Goal: Task Accomplishment & Management: Complete application form

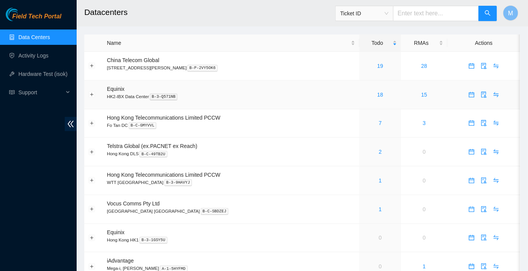
click at [374, 97] on div "18" at bounding box center [380, 94] width 33 height 8
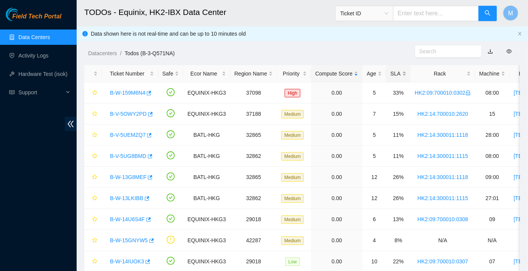
click at [391, 76] on div "SLA" at bounding box center [399, 73] width 16 height 8
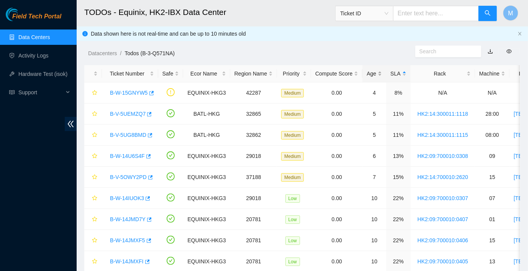
click at [376, 73] on div "Age" at bounding box center [374, 73] width 15 height 8
click at [373, 73] on div "Age" at bounding box center [374, 73] width 15 height 8
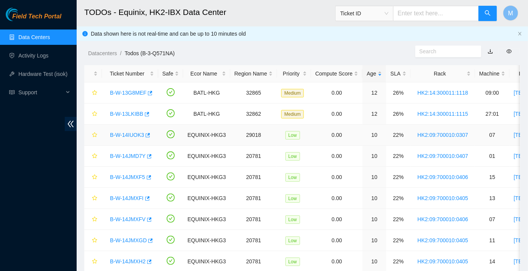
click at [135, 135] on link "B-W-14IUOK3" at bounding box center [127, 135] width 34 height 6
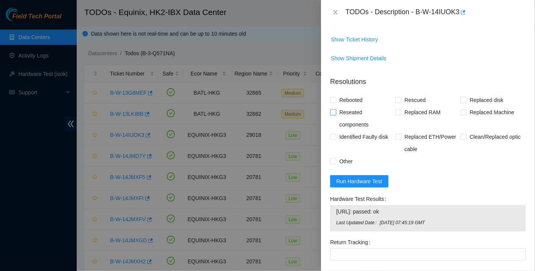
scroll to position [212, 0]
click at [344, 110] on span "Reseated components" at bounding box center [365, 119] width 59 height 25
click at [335, 110] on input "Reseated components" at bounding box center [332, 112] width 5 height 5
checkbox input "true"
click at [345, 102] on span "Rebooted" at bounding box center [351, 101] width 30 height 12
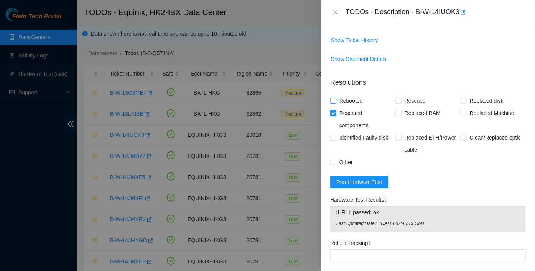
click at [335, 102] on input "Rebooted" at bounding box center [332, 100] width 5 height 5
checkbox input "true"
click at [399, 100] on span at bounding box center [398, 101] width 6 height 6
click at [399, 100] on input "Rescued" at bounding box center [397, 100] width 5 height 5
checkbox input "true"
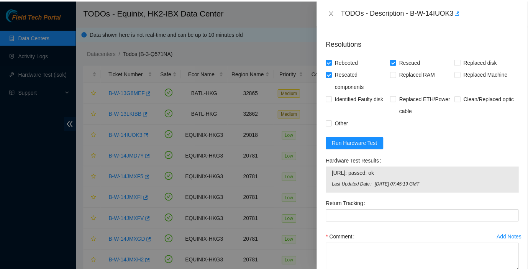
scroll to position [297, 0]
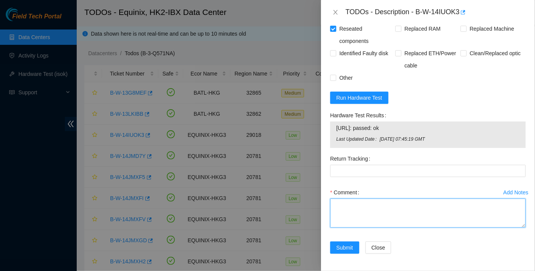
click at [362, 205] on textarea "Comment" at bounding box center [428, 213] width 196 height 29
type textarea "pass ok"
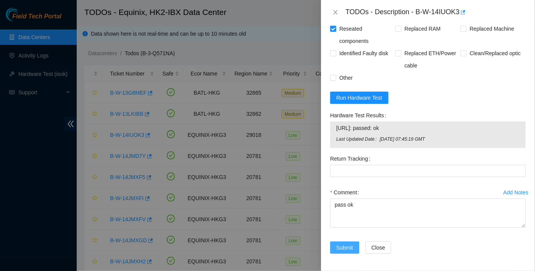
click at [345, 242] on button "Submit" at bounding box center [344, 248] width 29 height 12
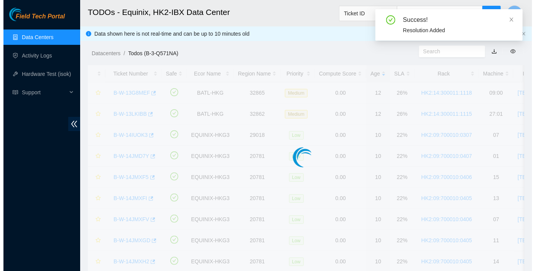
scroll to position [206, 0]
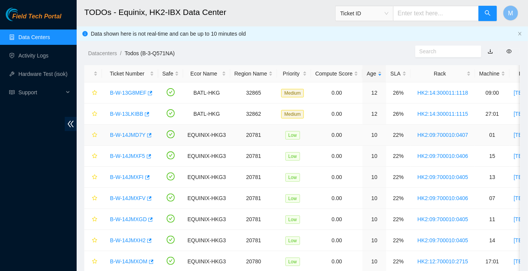
click at [129, 138] on div "B-W-14JMD7Y" at bounding box center [130, 135] width 48 height 12
click at [129, 134] on link "B-W-14JMD7Y" at bounding box center [128, 135] width 36 height 6
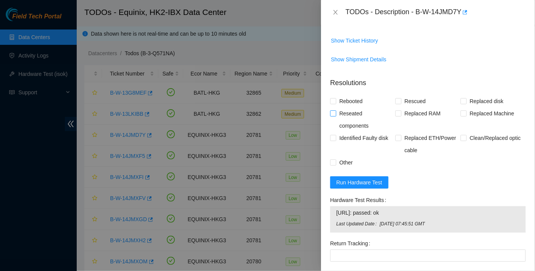
scroll to position [195, 0]
click at [348, 110] on span "Reseated components" at bounding box center [365, 120] width 59 height 25
click at [335, 111] on input "Reseated components" at bounding box center [332, 113] width 5 height 5
checkbox input "true"
click at [346, 97] on span "Rebooted" at bounding box center [351, 101] width 30 height 12
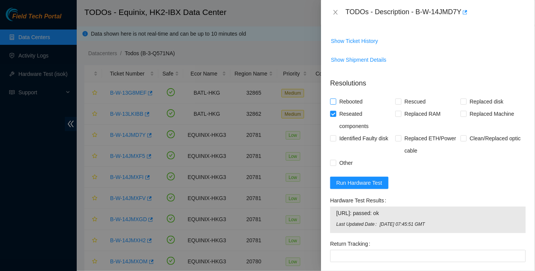
click at [335, 99] on input "Rebooted" at bounding box center [332, 101] width 5 height 5
checkbox input "true"
click at [411, 97] on span "Rescued" at bounding box center [414, 101] width 27 height 12
click at [401, 99] on input "Rescued" at bounding box center [397, 101] width 5 height 5
checkbox input "true"
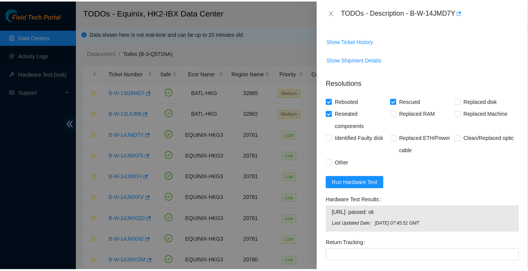
scroll to position [279, 0]
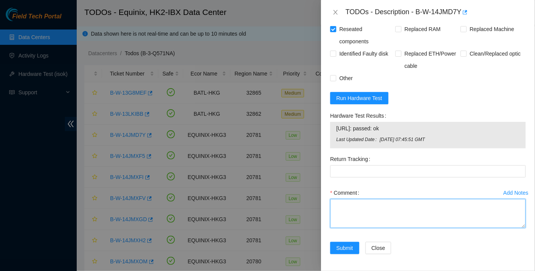
click at [378, 220] on textarea "Comment" at bounding box center [428, 213] width 196 height 29
type textarea "pass ok"
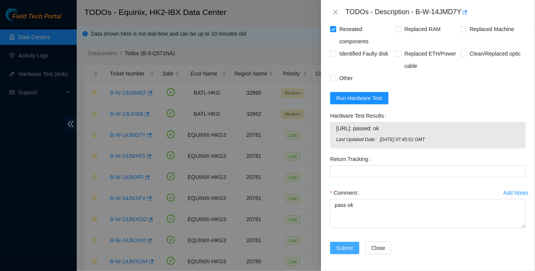
click at [340, 248] on span "Submit" at bounding box center [344, 248] width 17 height 8
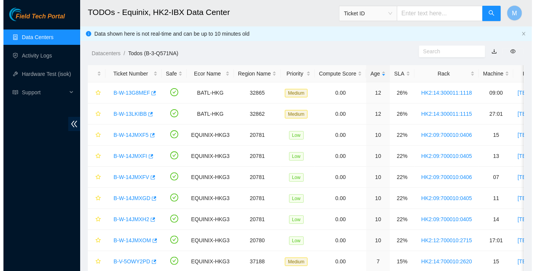
scroll to position [205, 0]
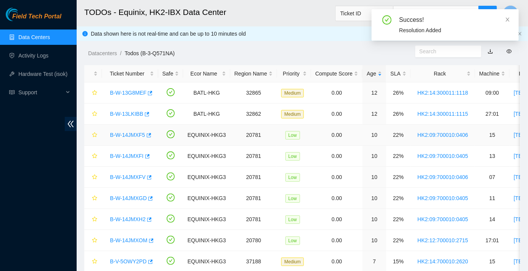
drag, startPoint x: 131, startPoint y: 136, endPoint x: 137, endPoint y: 140, distance: 7.0
click at [131, 136] on link "B-W-14JMXF5" at bounding box center [127, 135] width 35 height 6
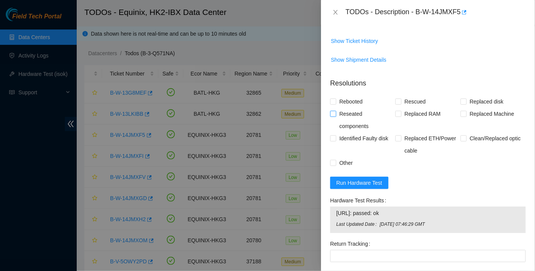
click at [342, 110] on span "Reseated components" at bounding box center [365, 120] width 59 height 25
click at [335, 111] on input "Reseated components" at bounding box center [332, 113] width 5 height 5
checkbox input "true"
click at [338, 103] on span "Rebooted" at bounding box center [351, 102] width 30 height 12
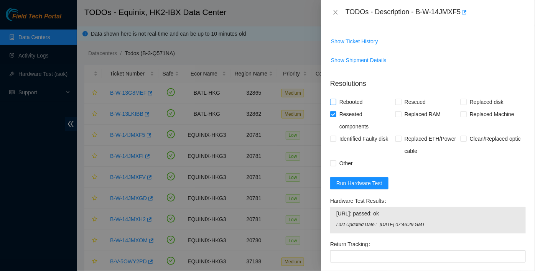
click at [335, 103] on input "Rebooted" at bounding box center [332, 101] width 5 height 5
checkbox input "true"
click at [411, 98] on span "Rescued" at bounding box center [414, 102] width 27 height 12
click at [401, 99] on input "Rescued" at bounding box center [397, 101] width 5 height 5
checkbox input "true"
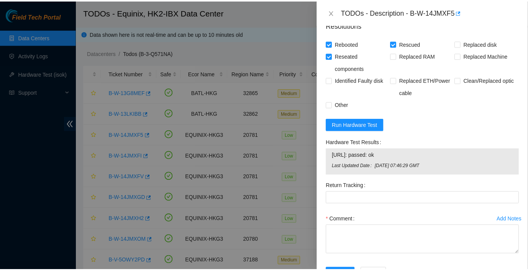
scroll to position [279, 0]
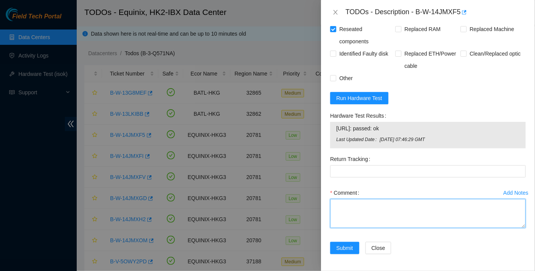
click at [376, 211] on textarea "Comment" at bounding box center [428, 213] width 196 height 29
type textarea "pass ok"
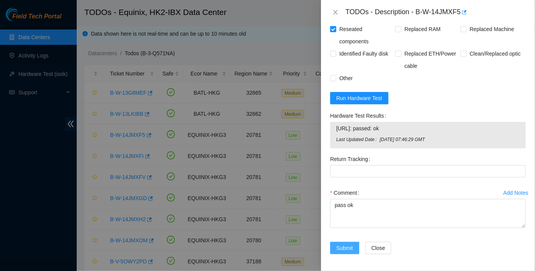
click at [339, 244] on span "Submit" at bounding box center [344, 248] width 17 height 8
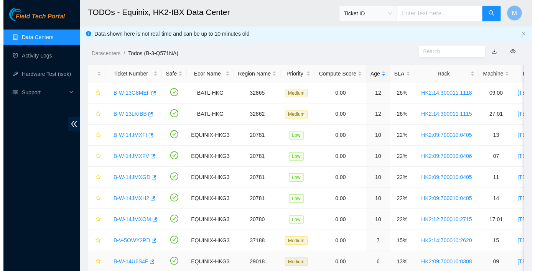
scroll to position [205, 0]
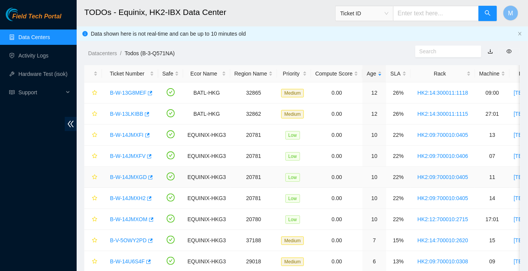
click at [131, 178] on link "B-W-14JMXGD" at bounding box center [128, 177] width 37 height 6
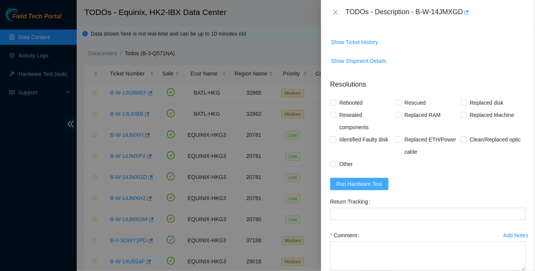
click at [370, 188] on button "Run Hardware Test" at bounding box center [359, 184] width 58 height 12
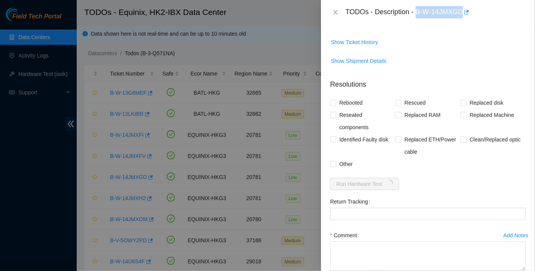
drag, startPoint x: 417, startPoint y: 11, endPoint x: 464, endPoint y: 22, distance: 48.0
click at [464, 22] on div "TODOs - Description - B-W-14JMXGD" at bounding box center [428, 12] width 214 height 25
copy div "B-W-14JMXGD"
click at [413, 79] on p "Resolutions" at bounding box center [428, 81] width 196 height 16
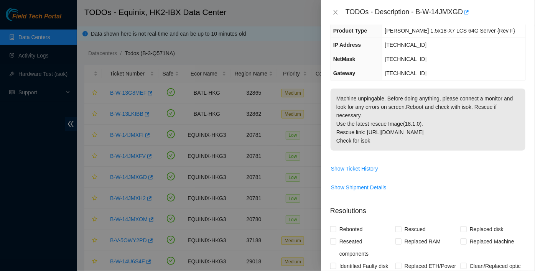
scroll to position [67, 0]
click at [349, 233] on span "Rebooted" at bounding box center [351, 230] width 30 height 12
click at [335, 232] on input "Rebooted" at bounding box center [332, 229] width 5 height 5
drag, startPoint x: 349, startPoint y: 227, endPoint x: 348, endPoint y: 238, distance: 11.9
click at [348, 227] on span "Rebooted" at bounding box center [351, 230] width 30 height 12
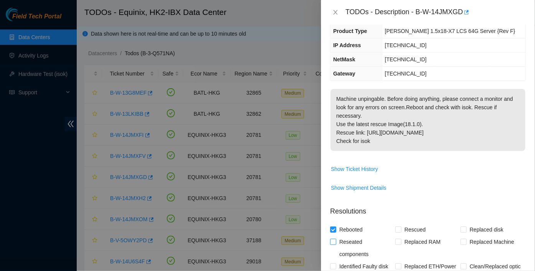
click at [335, 227] on input "Rebooted" at bounding box center [332, 229] width 5 height 5
checkbox input "false"
click at [348, 240] on span "Reseated components" at bounding box center [365, 248] width 59 height 25
click at [335, 240] on input "Reseated components" at bounding box center [332, 241] width 5 height 5
checkbox input "true"
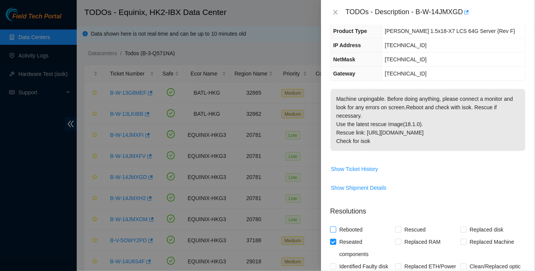
click at [348, 229] on span "Rebooted" at bounding box center [351, 230] width 30 height 12
click at [335, 229] on input "Rebooted" at bounding box center [332, 229] width 5 height 5
checkbox input "true"
click at [391, 227] on div "Rebooted" at bounding box center [362, 230] width 65 height 12
click at [407, 228] on span "Rescued" at bounding box center [414, 230] width 27 height 12
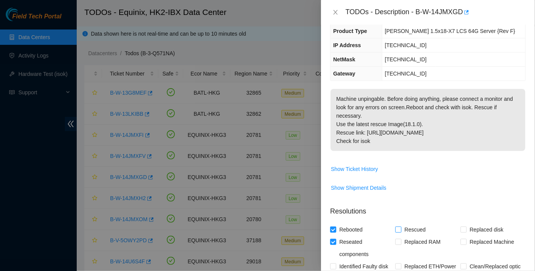
click at [401, 228] on input "Rescued" at bounding box center [397, 229] width 5 height 5
checkbox input "true"
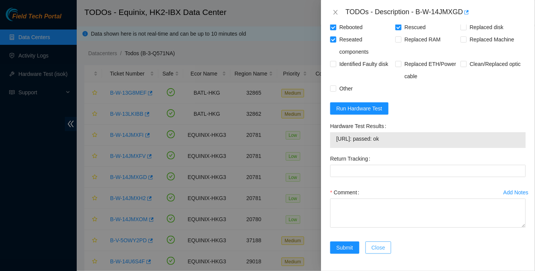
click at [381, 242] on button "Close" at bounding box center [378, 248] width 26 height 12
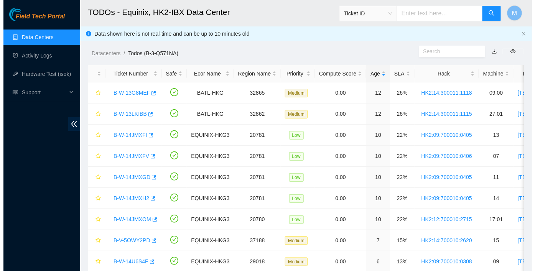
scroll to position [206, 0]
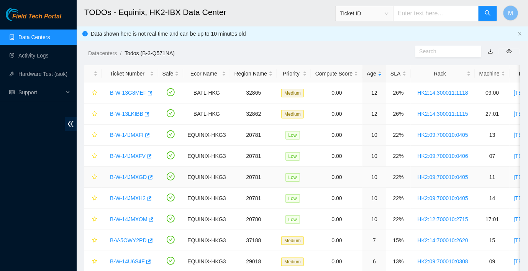
click at [117, 176] on link "B-W-14JMXGD" at bounding box center [128, 177] width 37 height 6
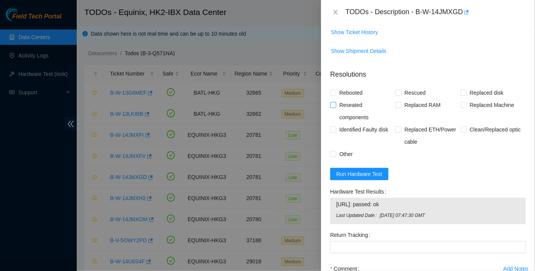
scroll to position [204, 0]
click at [337, 102] on span "Reseated components" at bounding box center [365, 111] width 59 height 25
click at [335, 102] on input "Reseated components" at bounding box center [332, 104] width 5 height 5
checkbox input "true"
click at [335, 94] on input "Rebooted" at bounding box center [332, 92] width 5 height 5
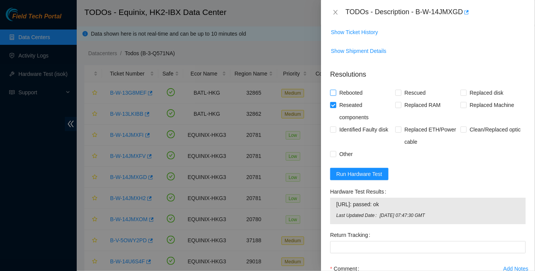
checkbox input "true"
click at [395, 94] on span at bounding box center [398, 93] width 6 height 6
click at [395, 94] on input "Rescued" at bounding box center [397, 92] width 5 height 5
checkbox input "true"
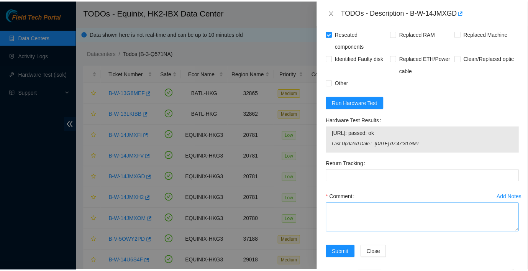
scroll to position [279, 0]
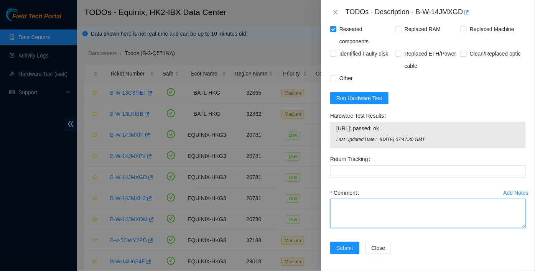
click at [370, 210] on textarea "Comment" at bounding box center [428, 213] width 196 height 29
type textarea "pass ok"
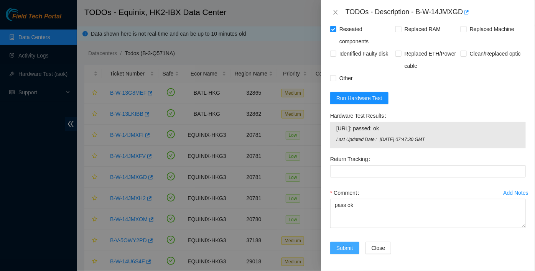
click at [345, 246] on span "Submit" at bounding box center [344, 248] width 17 height 8
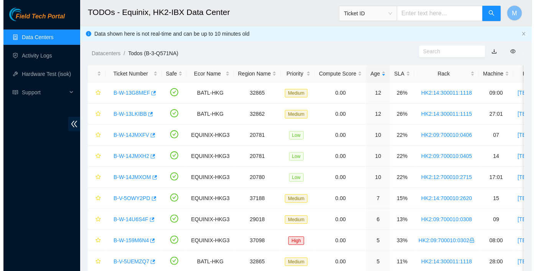
scroll to position [205, 0]
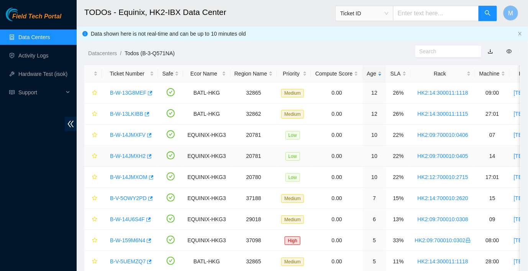
click at [132, 155] on link "B-W-14JMXH2" at bounding box center [128, 156] width 36 height 6
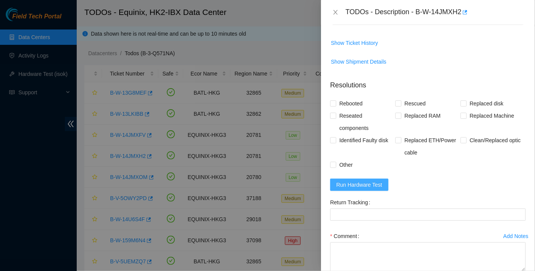
click at [364, 187] on span "Run Hardware Test" at bounding box center [359, 185] width 46 height 8
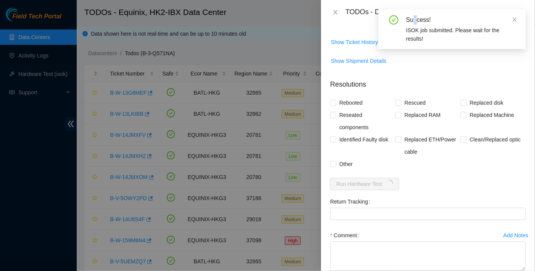
click at [416, 11] on div "Success! ISOK job submitted. Please wait for the results!" at bounding box center [451, 29] width 147 height 40
drag, startPoint x: 416, startPoint y: 11, endPoint x: 514, endPoint y: 17, distance: 97.9
click at [514, 17] on icon "close" at bounding box center [514, 19] width 5 height 5
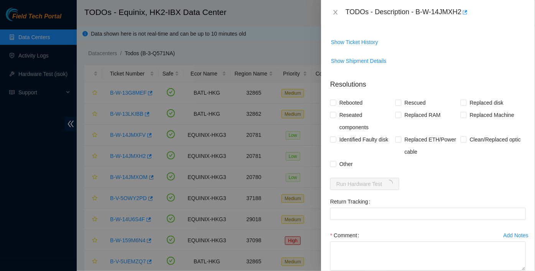
drag, startPoint x: 416, startPoint y: 13, endPoint x: 464, endPoint y: 25, distance: 48.8
click at [464, 25] on div "TODOs - Description - B-W-14JMXH2 Problem Type Hardware Sub Type Tier 1 Rack Nu…" at bounding box center [428, 135] width 214 height 271
copy div "B-W-14JMXH2 Problem Type Hardware Sub Type Tier 1 Rack Number HK2:09:700010:040…"
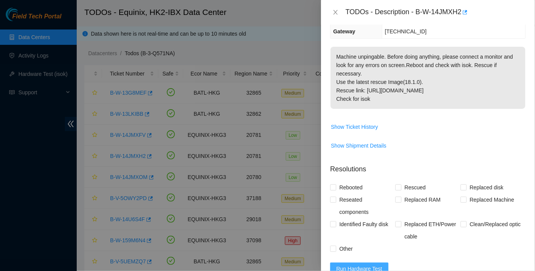
scroll to position [108, 0]
click at [332, 195] on label "Reseated components" at bounding box center [362, 206] width 65 height 25
click at [332, 197] on input "Reseated components" at bounding box center [332, 199] width 5 height 5
checkbox input "true"
click at [334, 188] on input "Rebooted" at bounding box center [332, 187] width 5 height 5
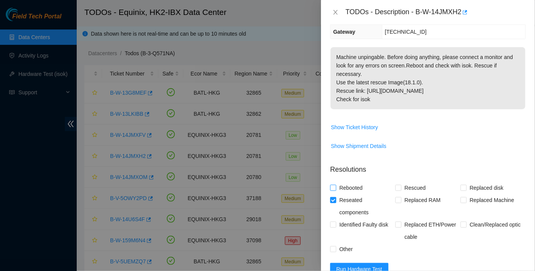
checkbox input "true"
click at [401, 185] on span "Rescued" at bounding box center [414, 188] width 27 height 12
click at [400, 185] on input "Rescued" at bounding box center [397, 187] width 5 height 5
checkbox input "true"
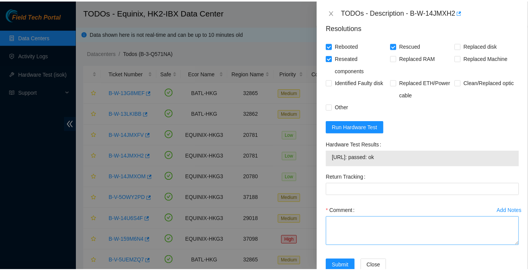
scroll to position [269, 0]
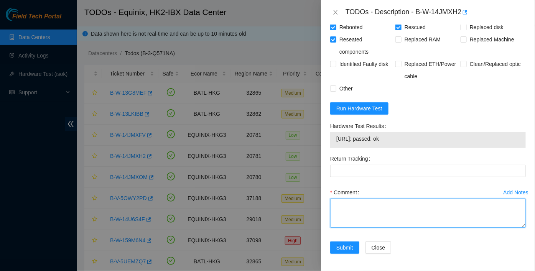
click at [352, 201] on textarea "Comment" at bounding box center [428, 213] width 196 height 29
type textarea "pass ok"
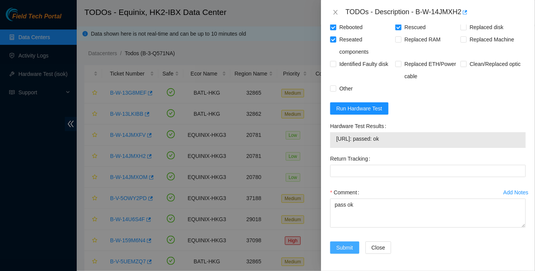
click at [342, 243] on span "Submit" at bounding box center [344, 247] width 17 height 8
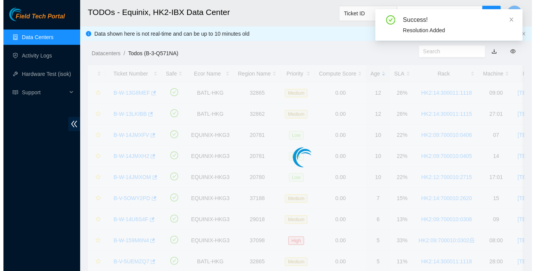
scroll to position [206, 0]
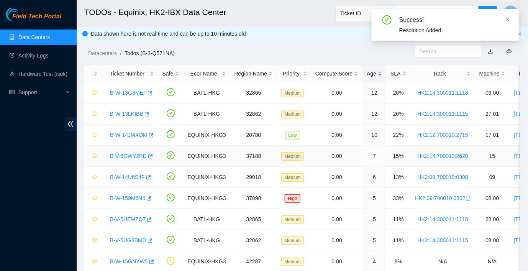
drag, startPoint x: 139, startPoint y: 155, endPoint x: 163, endPoint y: 169, distance: 27.3
click at [139, 155] on link "B-V-5OWY2PD" at bounding box center [128, 156] width 37 height 6
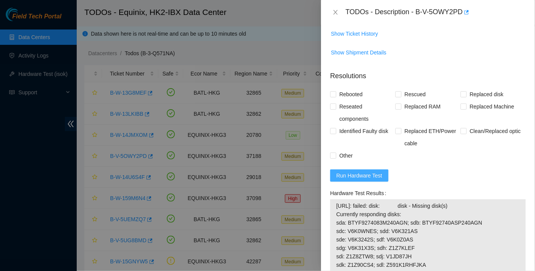
click at [358, 173] on span "Run Hardware Test" at bounding box center [359, 175] width 46 height 8
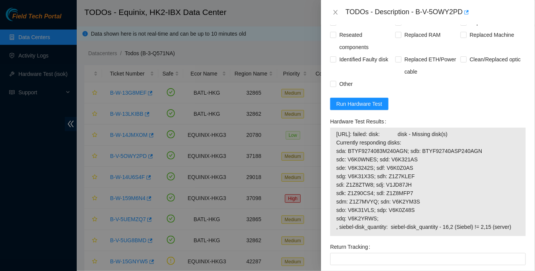
scroll to position [628, 0]
drag, startPoint x: 409, startPoint y: 190, endPoint x: 383, endPoint y: 188, distance: 26.9
click at [383, 188] on span "23.200.145.246: failed: disk: disk - Missing disk(s) Currently responding disks…" at bounding box center [427, 180] width 183 height 101
copy span "Z1Z8MFP7"
click at [437, 215] on span "23.200.145.246: failed: disk: disk - Missing disk(s) Currently responding disks…" at bounding box center [427, 180] width 183 height 101
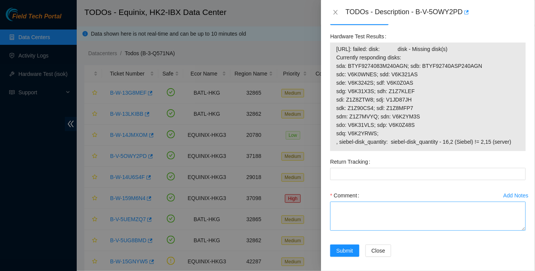
scroll to position [713, 0]
click at [412, 215] on textarea "Comment" at bounding box center [428, 215] width 196 height 29
paste textarea "Z1Z8MFP7"
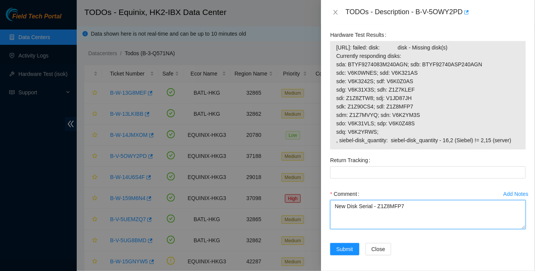
scroll to position [716, 0]
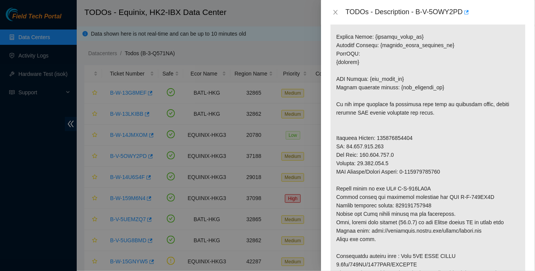
type textarea "New Disk Serial - Z1Z8MFP7 One disk is not detecting yet"
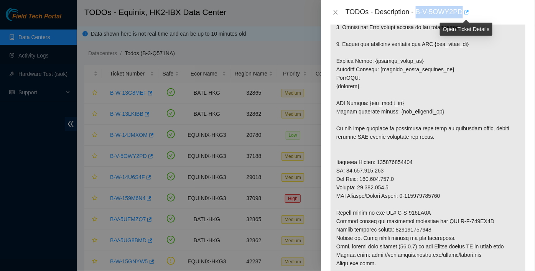
drag, startPoint x: 417, startPoint y: 13, endPoint x: 468, endPoint y: 15, distance: 50.6
click at [468, 15] on div "TODOs - Description - B-V-5OWY2PD" at bounding box center [435, 12] width 180 height 12
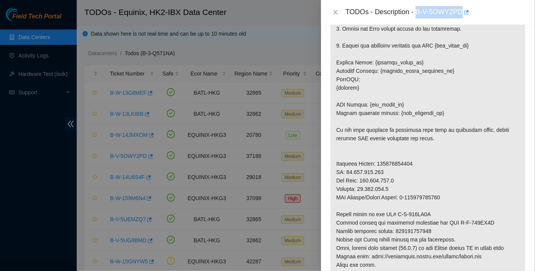
scroll to position [255, 0]
copy div "B-V-5OWY2PD"
drag, startPoint x: 406, startPoint y: 193, endPoint x: 399, endPoint y: 236, distance: 43.5
click at [406, 193] on p at bounding box center [427, 109] width 195 height 416
drag, startPoint x: 397, startPoint y: 230, endPoint x: 434, endPoint y: 229, distance: 36.5
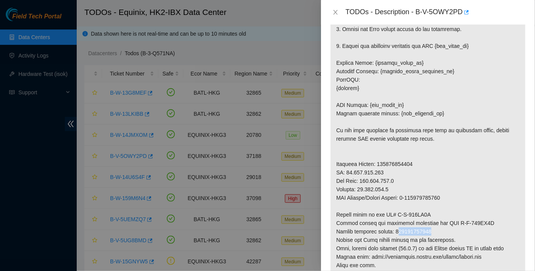
click at [434, 229] on p at bounding box center [427, 109] width 195 height 416
drag, startPoint x: 434, startPoint y: 229, endPoint x: 406, endPoint y: 230, distance: 27.6
click at [413, 228] on p at bounding box center [427, 109] width 195 height 416
click at [396, 228] on p at bounding box center [427, 109] width 195 height 416
drag, startPoint x: 395, startPoint y: 230, endPoint x: 460, endPoint y: 230, distance: 64.8
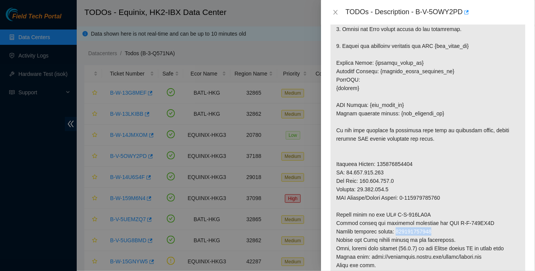
click at [460, 230] on p at bounding box center [427, 109] width 195 height 416
copy p "473665211687"
drag, startPoint x: 436, startPoint y: 234, endPoint x: 428, endPoint y: 231, distance: 7.8
click at [436, 234] on p at bounding box center [427, 109] width 195 height 416
drag, startPoint x: 450, startPoint y: 221, endPoint x: 488, endPoint y: 220, distance: 38.3
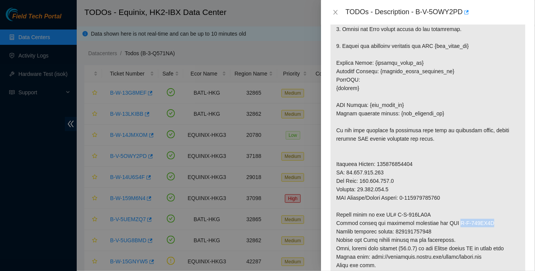
click at [488, 220] on p at bounding box center [427, 109] width 195 height 416
copy p "B-W-145NZ9M"
click at [402, 238] on p at bounding box center [427, 109] width 195 height 416
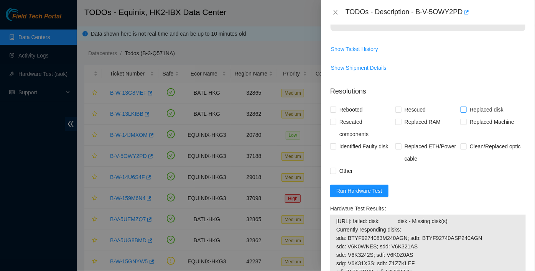
click at [467, 117] on span "Replaced Machine" at bounding box center [492, 122] width 51 height 12
click at [466, 119] on input "Replaced Machine" at bounding box center [462, 121] width 5 height 5
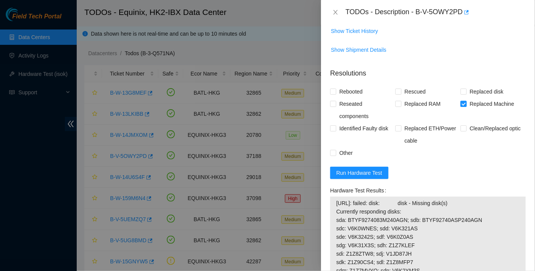
click at [467, 105] on span "Replaced Machine" at bounding box center [492, 104] width 51 height 12
click at [464, 105] on input "Replaced Machine" at bounding box center [462, 103] width 5 height 5
checkbox input "false"
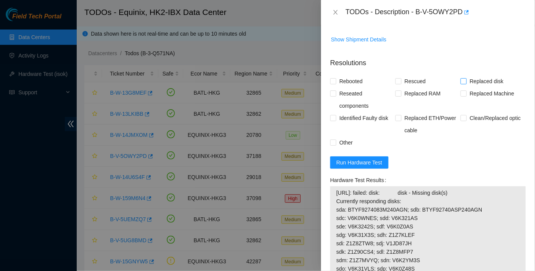
click at [467, 75] on span "Replaced disk" at bounding box center [487, 81] width 40 height 12
click at [462, 78] on input "Replaced disk" at bounding box center [462, 80] width 5 height 5
checkbox input "true"
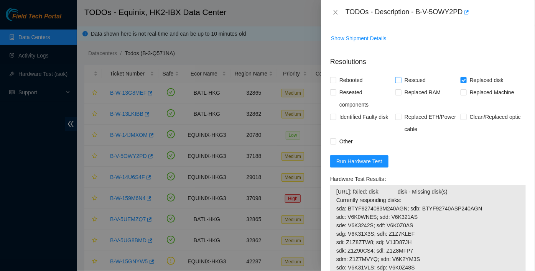
click at [414, 74] on span "Rescued" at bounding box center [414, 80] width 27 height 12
click at [401, 77] on input "Rescued" at bounding box center [397, 79] width 5 height 5
checkbox input "true"
click at [353, 78] on span "Rebooted" at bounding box center [351, 80] width 30 height 12
click at [335, 78] on input "Rebooted" at bounding box center [332, 79] width 5 height 5
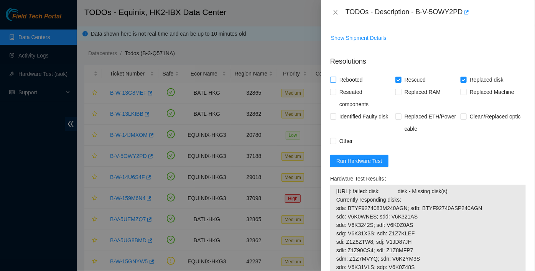
checkbox input "true"
click at [352, 90] on span "Reseated components" at bounding box center [365, 98] width 59 height 25
click at [335, 90] on input "Reseated components" at bounding box center [332, 91] width 5 height 5
checkbox input "true"
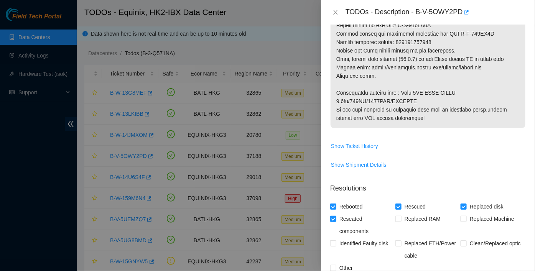
scroll to position [444, 0]
drag, startPoint x: 394, startPoint y: 43, endPoint x: 439, endPoint y: 43, distance: 45.2
copy p "473665211687"
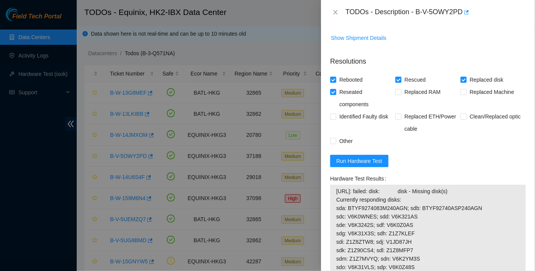
scroll to position [716, 0]
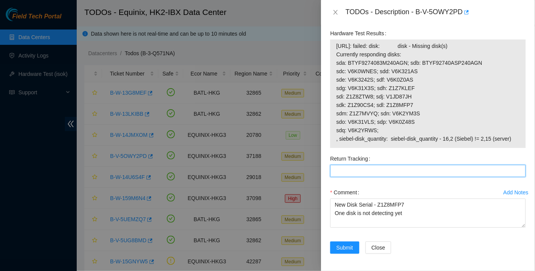
click at [353, 174] on Tracking "Return Tracking" at bounding box center [428, 171] width 196 height 12
paste Tracking "473665211687"
type Tracking "473665211687"
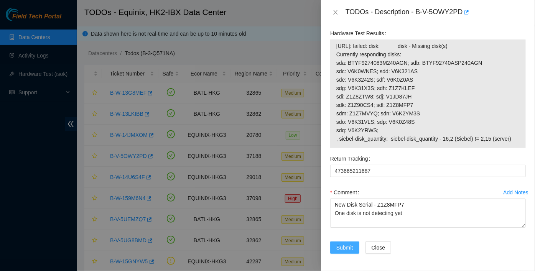
click at [347, 248] on span "Submit" at bounding box center [344, 247] width 17 height 8
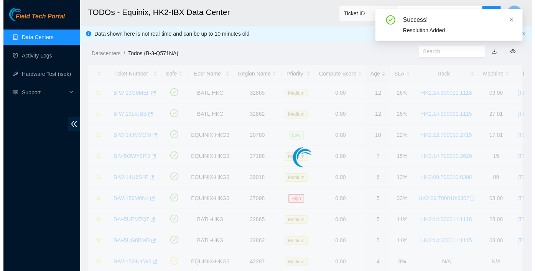
scroll to position [205, 0]
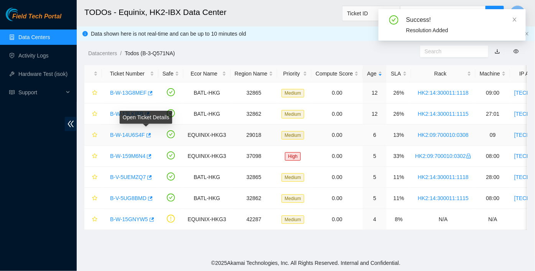
click at [137, 136] on link "B-W-14U6S4F" at bounding box center [127, 135] width 35 height 6
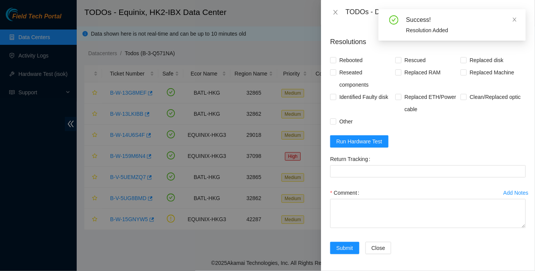
scroll to position [321, 0]
click at [367, 142] on span "Run Hardware Test" at bounding box center [359, 141] width 46 height 8
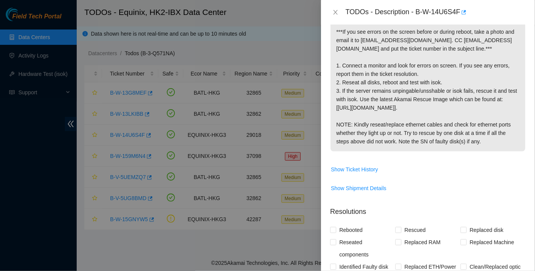
scroll to position [150, 0]
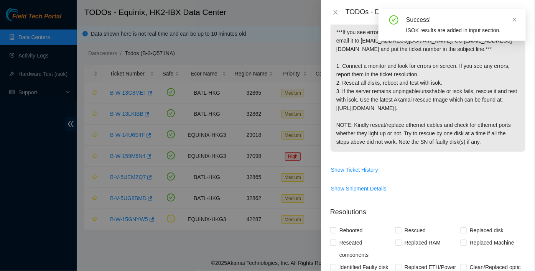
click at [437, 104] on p "***If you see errors on the screen before or during reboot, take a photo and em…" at bounding box center [427, 87] width 195 height 130
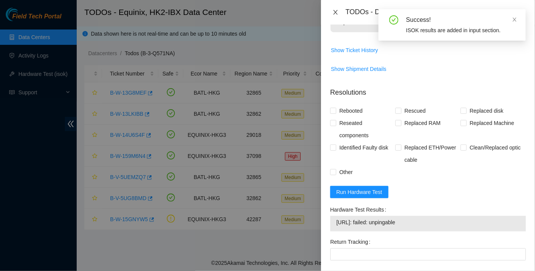
click at [337, 9] on icon "close" at bounding box center [335, 12] width 6 height 6
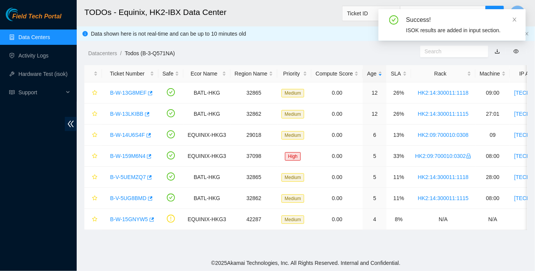
scroll to position [235, 0]
click at [517, 21] on div "Success! ISOK results are added in input section." at bounding box center [451, 24] width 147 height 31
click at [514, 17] on icon "close" at bounding box center [514, 19] width 5 height 5
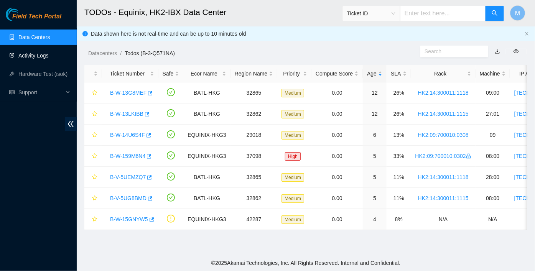
click at [46, 56] on link "Activity Logs" at bounding box center [33, 56] width 30 height 6
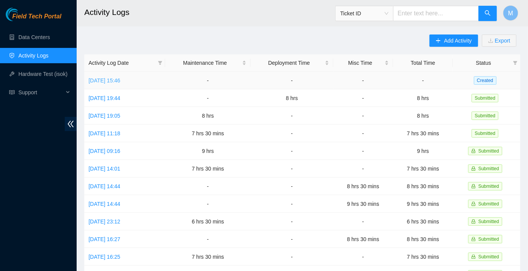
click at [118, 79] on link "Mon, 08 Sep 2025 15:46" at bounding box center [105, 80] width 32 height 6
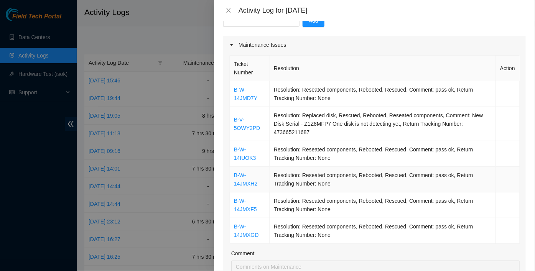
scroll to position [85, 0]
click at [241, 26] on input "text" at bounding box center [261, 21] width 76 height 12
paste input "B-W-14IUOGR"
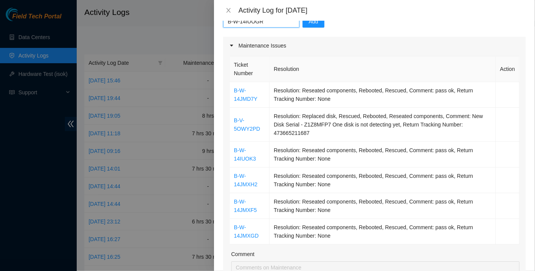
scroll to position [82, 0]
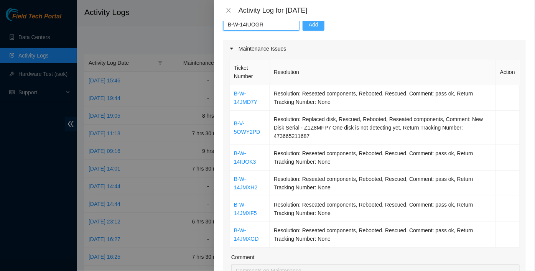
type input "B-W-14IUOGR"
click at [309, 24] on span "Add" at bounding box center [314, 24] width 10 height 8
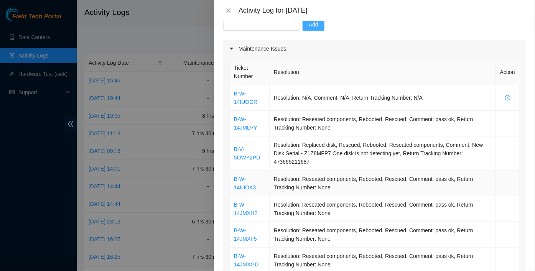
click at [272, 182] on td "Resolution: Reseated components, Rebooted, Rescued, Comment: pass ok, Return Tr…" at bounding box center [383, 184] width 226 height 26
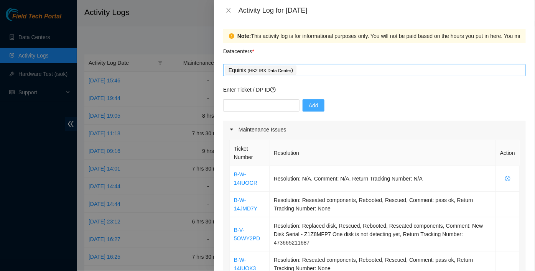
scroll to position [0, 0]
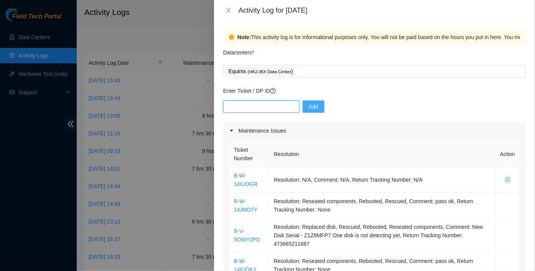
click at [256, 100] on input "text" at bounding box center [261, 106] width 76 height 12
paste input "B-W-14JMXFI"
type input "B-W-14JMXFI"
click at [302, 104] on button "Add" at bounding box center [313, 106] width 22 height 12
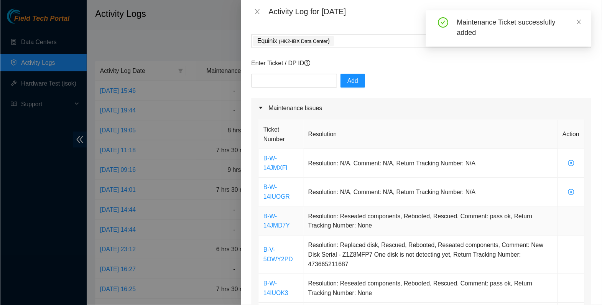
scroll to position [43, 0]
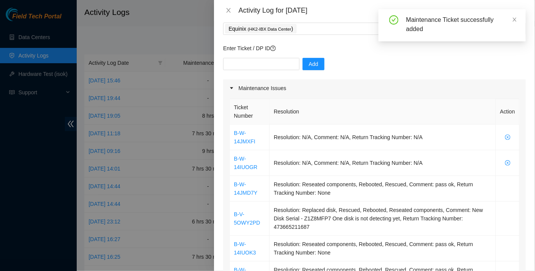
click at [389, 76] on div "Add" at bounding box center [374, 68] width 302 height 21
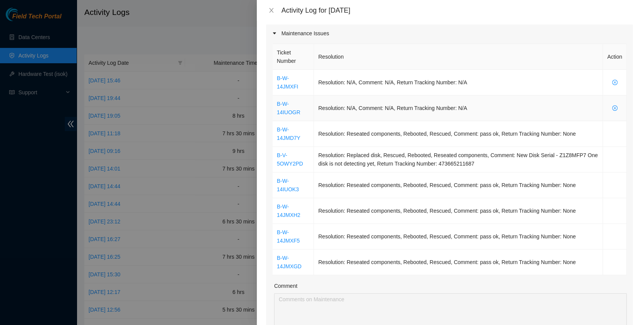
scroll to position [0, 0]
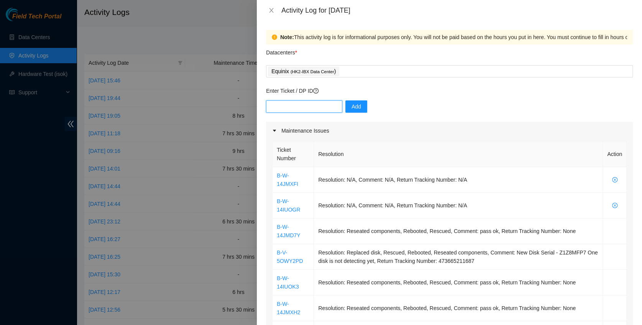
click at [303, 107] on input "text" at bounding box center [304, 106] width 76 height 12
paste input "B-W-14JMXFV"
type input "B-W-14JMXFV"
click at [359, 104] on button "Add" at bounding box center [356, 106] width 22 height 12
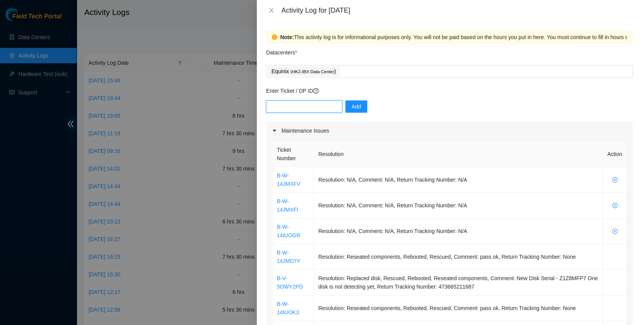
click at [289, 111] on input "text" at bounding box center [304, 106] width 76 height 12
paste input "B-W-14JMXOM"
type input "B-W-14JMXOM"
click at [356, 108] on button "Add" at bounding box center [356, 106] width 22 height 12
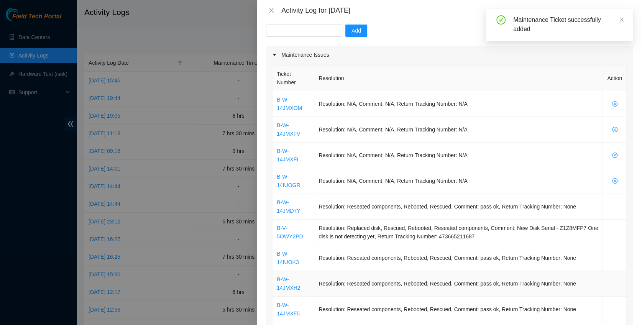
scroll to position [77, 0]
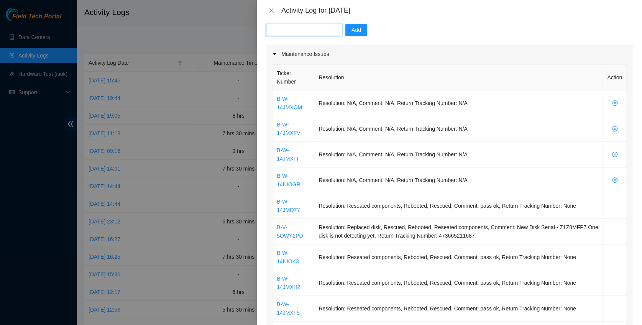
click at [314, 25] on input "text" at bounding box center [304, 30] width 76 height 12
paste input "B-V-5OWY2PD"
type input "B-V-5OWY2PD"
click at [352, 28] on span "Add" at bounding box center [357, 30] width 10 height 8
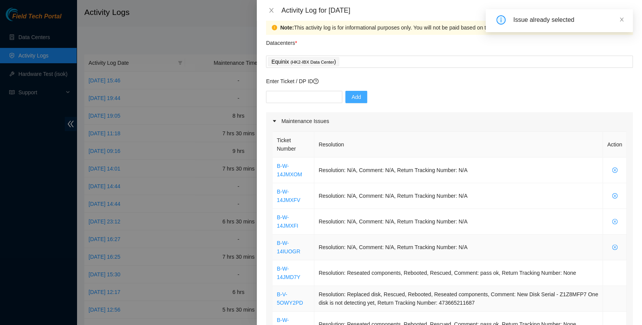
scroll to position [0, 0]
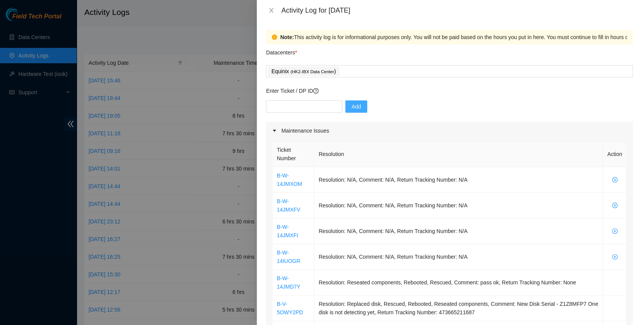
click at [397, 72] on div "Equinix ( HK2-IBX Data Center )" at bounding box center [449, 71] width 363 height 11
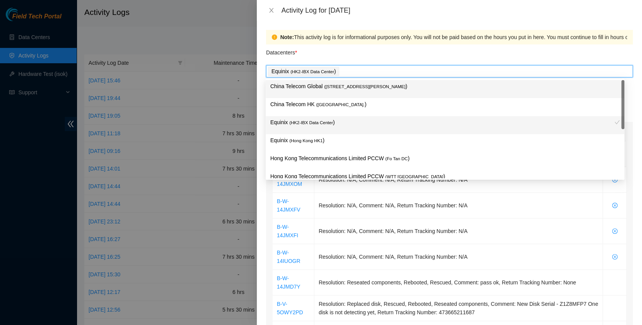
click at [388, 97] on div "China Telecom Global ( Room B11, 2/F, 18 Chun Yat Street, TKO , Hong Kong )" at bounding box center [445, 89] width 359 height 18
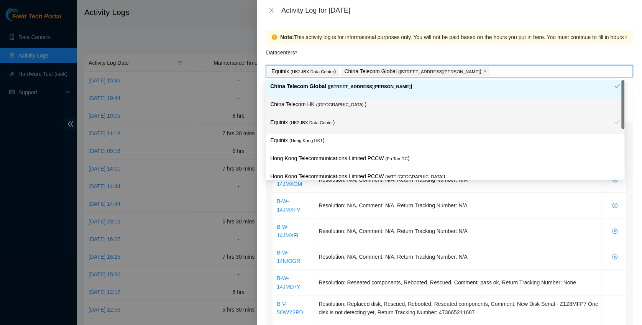
click at [383, 105] on p "China Telecom HK ( Hong Kong. )" at bounding box center [445, 104] width 350 height 9
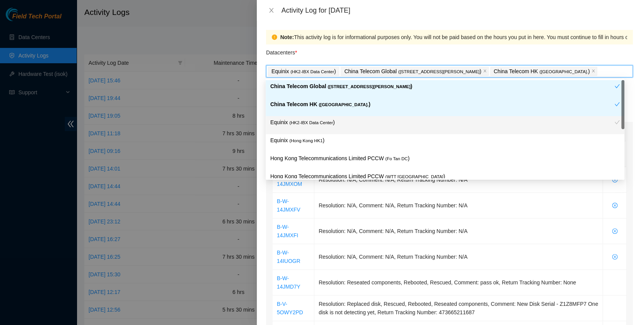
click at [388, 119] on p "Equinix ( HK2-IBX Data Center )" at bounding box center [442, 122] width 344 height 9
click at [387, 131] on div "Equinix ( HK2-IBX Data Center )" at bounding box center [442, 125] width 344 height 14
click at [320, 139] on span "( Hong Kong HK1" at bounding box center [305, 140] width 33 height 5
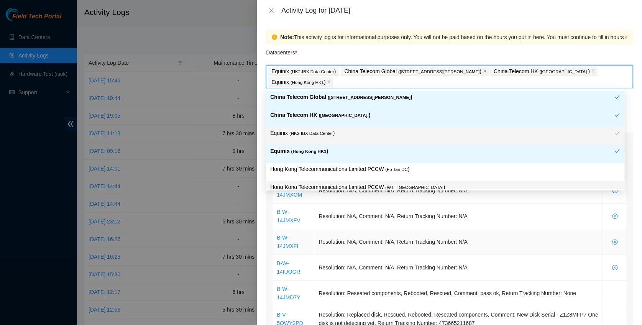
click at [426, 242] on td "Resolution: N/A, Comment: N/A, Return Tracking Number: N/A" at bounding box center [458, 242] width 289 height 26
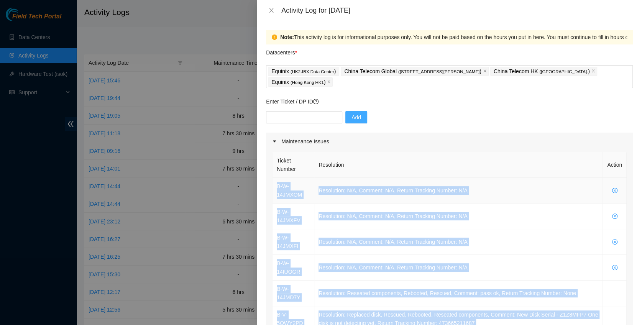
drag, startPoint x: 581, startPoint y: 269, endPoint x: 276, endPoint y: 182, distance: 317.4
click at [276, 182] on tbody "B-W-14JMXOM Resolution: N/A, Comment: N/A, Return Tracking Number: N/A B-W-14JM…" at bounding box center [450, 306] width 354 height 257
copy tbody "B-W-14JMXOM Resolution: N/A, Comment: N/A, Return Tracking Number: N/A B-W-14JM…"
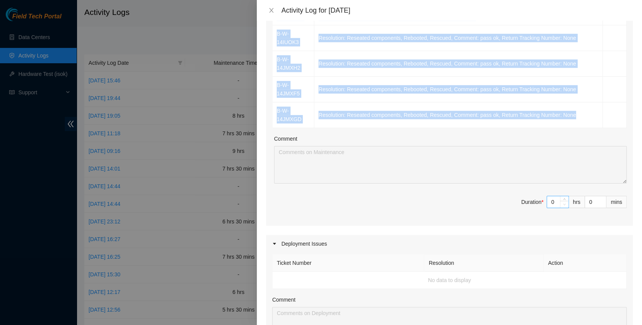
scroll to position [307, 0]
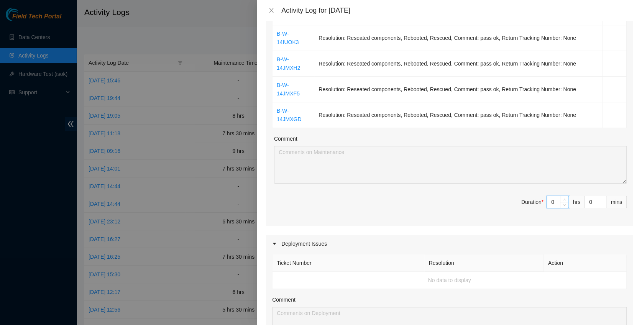
drag, startPoint x: 552, startPoint y: 202, endPoint x: 484, endPoint y: 191, distance: 68.8
click at [484, 191] on div "Ticket Number Resolution Action B-W-14JMXOM Resolution: N/A, Comment: N/A, Retu…" at bounding box center [449, 35] width 367 height 382
type input "8"
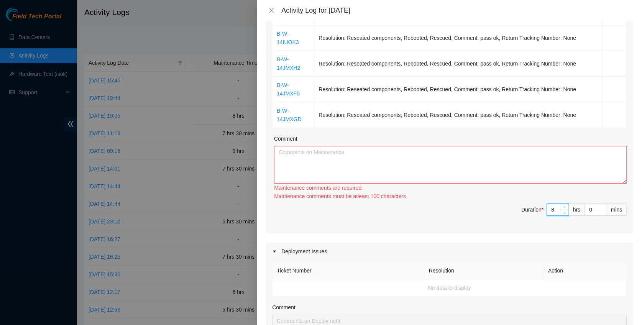
type input "8"
click at [360, 155] on textarea "Comment" at bounding box center [450, 165] width 353 height 38
paste textarea "B-W-14JMXOM Resolution: N/A, Comment: N/A, Return Tracking Number: N/A B-W-14JM…"
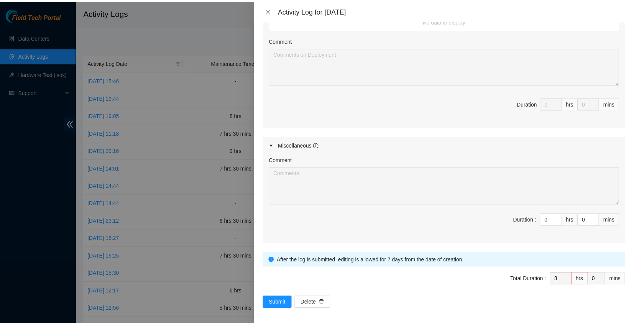
scroll to position [568, 0]
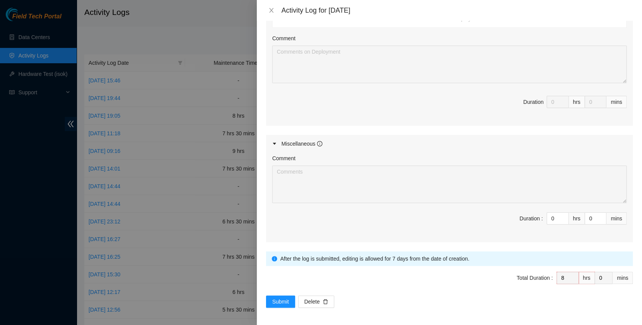
type textarea "B-W-14JMXOM Resolution: N/A, Comment: N/A, Return Tracking Number: N/A B-W-14JM…"
click at [264, 271] on div "Note: This activity log is for informational purposes only. You will not be pai…" at bounding box center [449, 173] width 385 height 304
click at [270, 271] on button "Submit" at bounding box center [280, 302] width 29 height 12
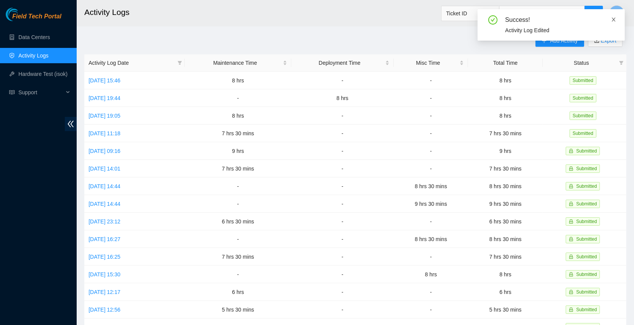
click at [534, 19] on icon "close" at bounding box center [613, 19] width 5 height 5
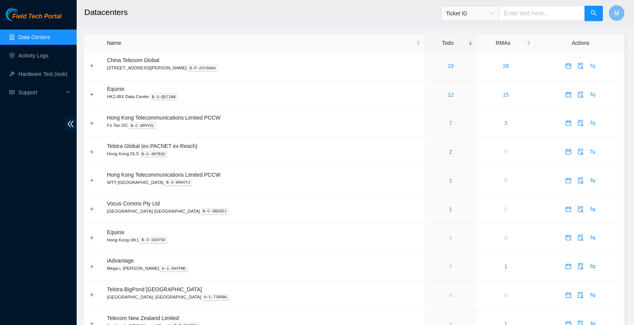
click at [623, 14] on button "M" at bounding box center [616, 12] width 15 height 15
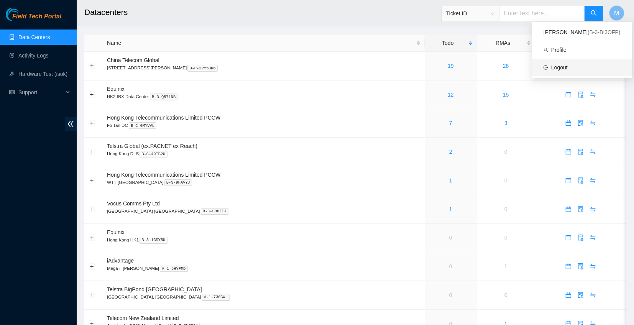
click at [568, 71] on link "Logout" at bounding box center [559, 67] width 16 height 6
